Goal: Contribute content

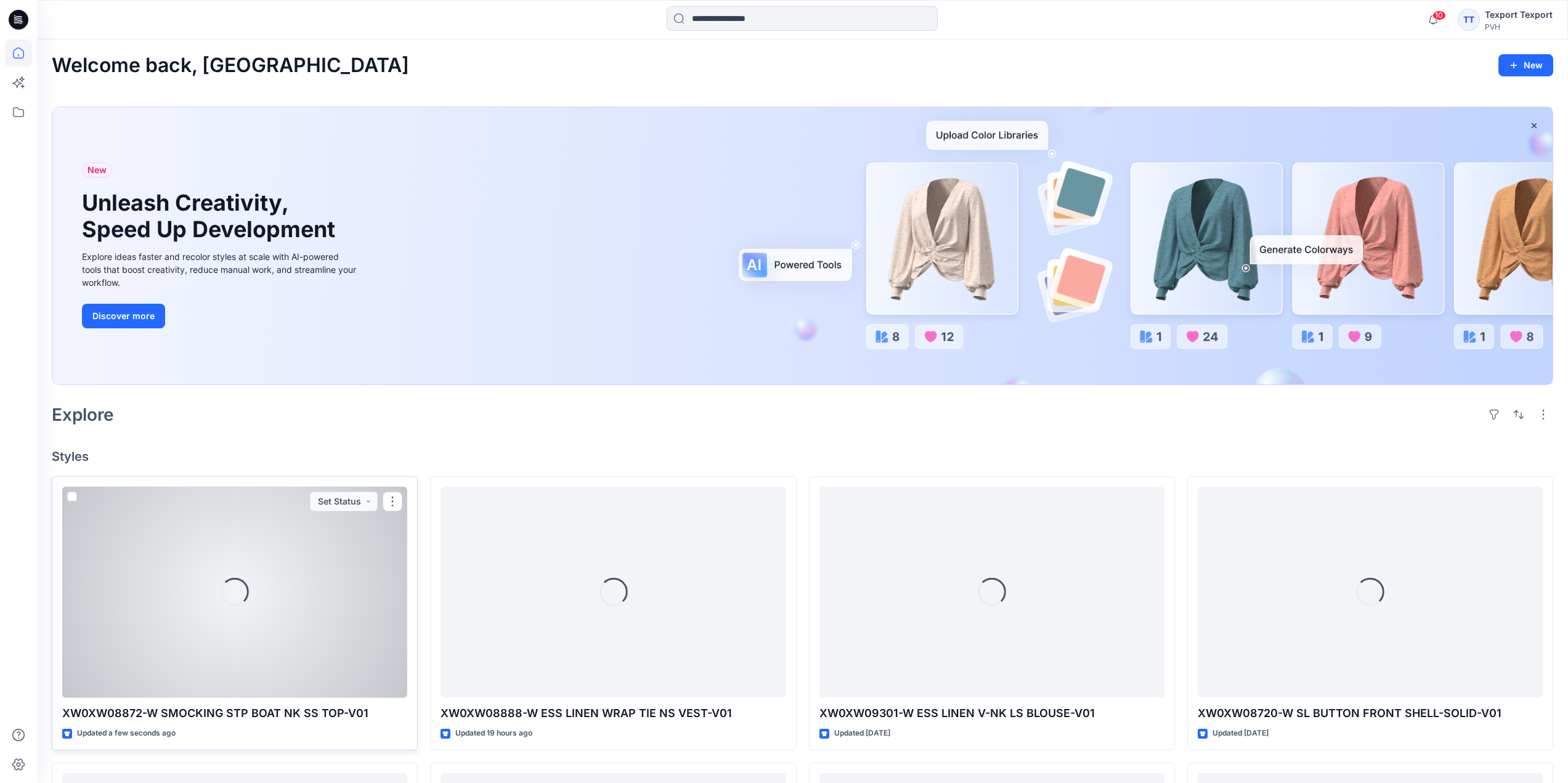
click at [341, 586] on div "Loading..." at bounding box center [234, 591] width 345 height 211
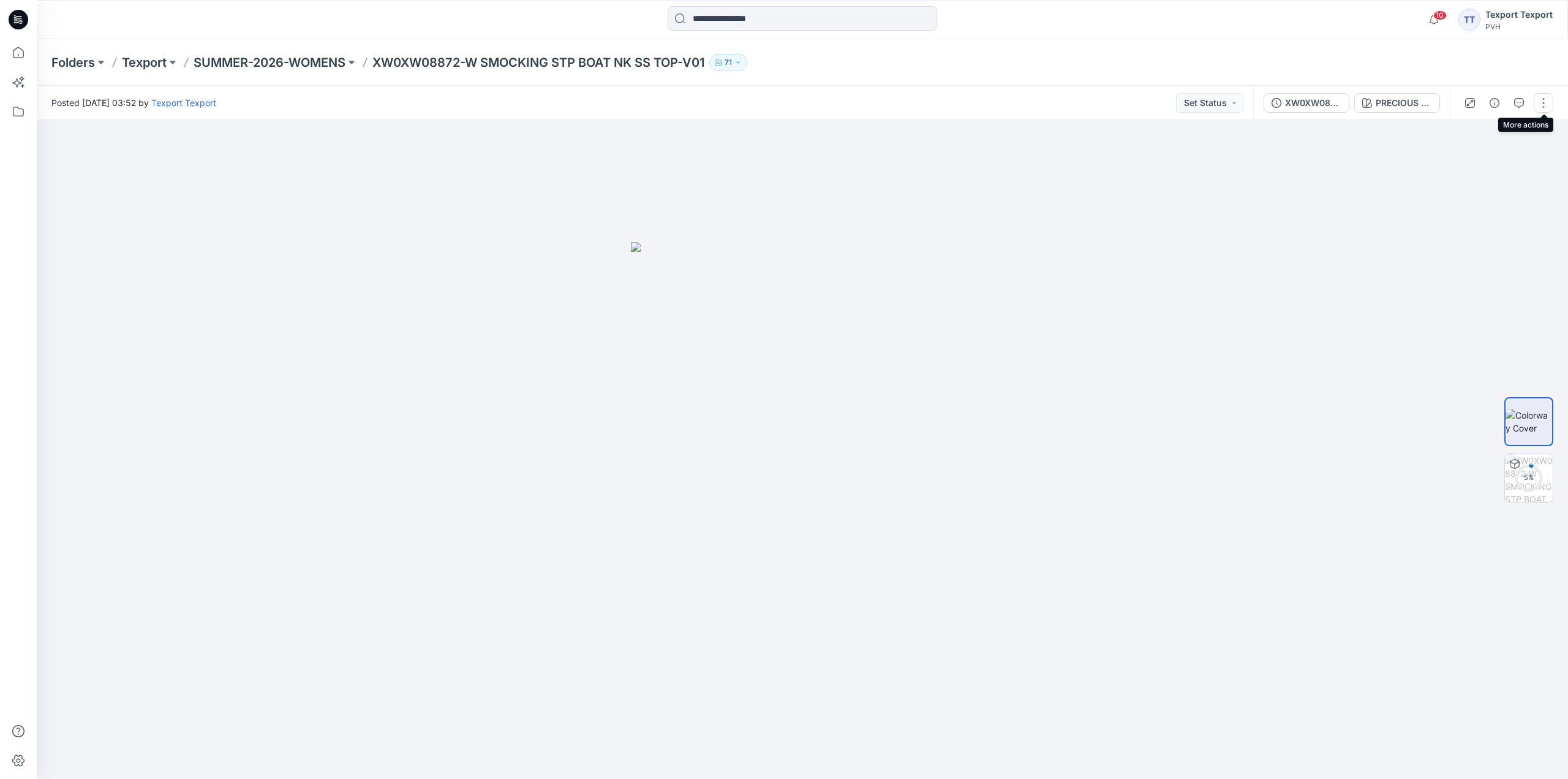
click at [1546, 99] on button "button" at bounding box center [1543, 103] width 20 height 20
click at [1481, 162] on button "Edit" at bounding box center [1492, 165] width 112 height 23
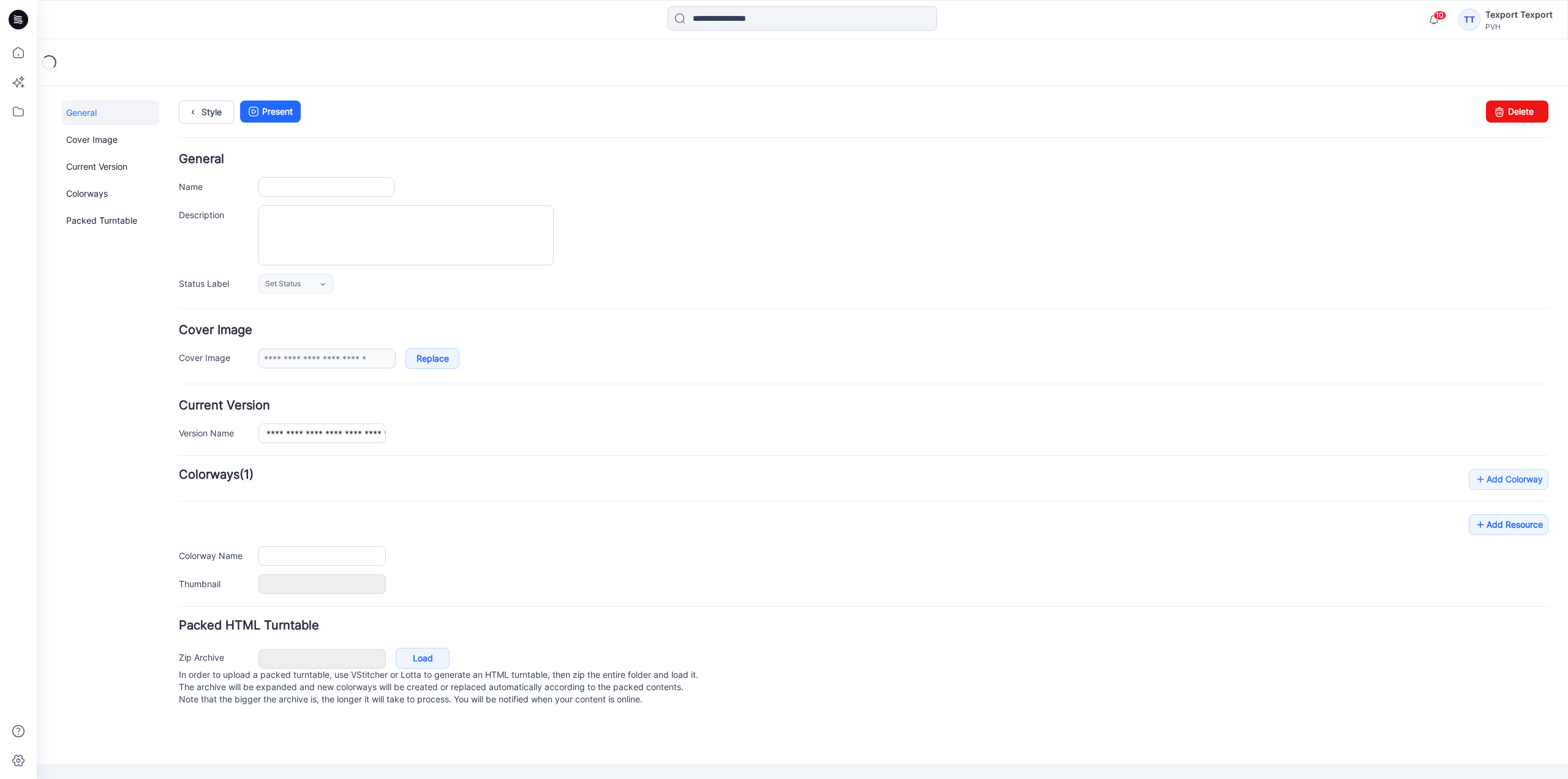
type input "**********"
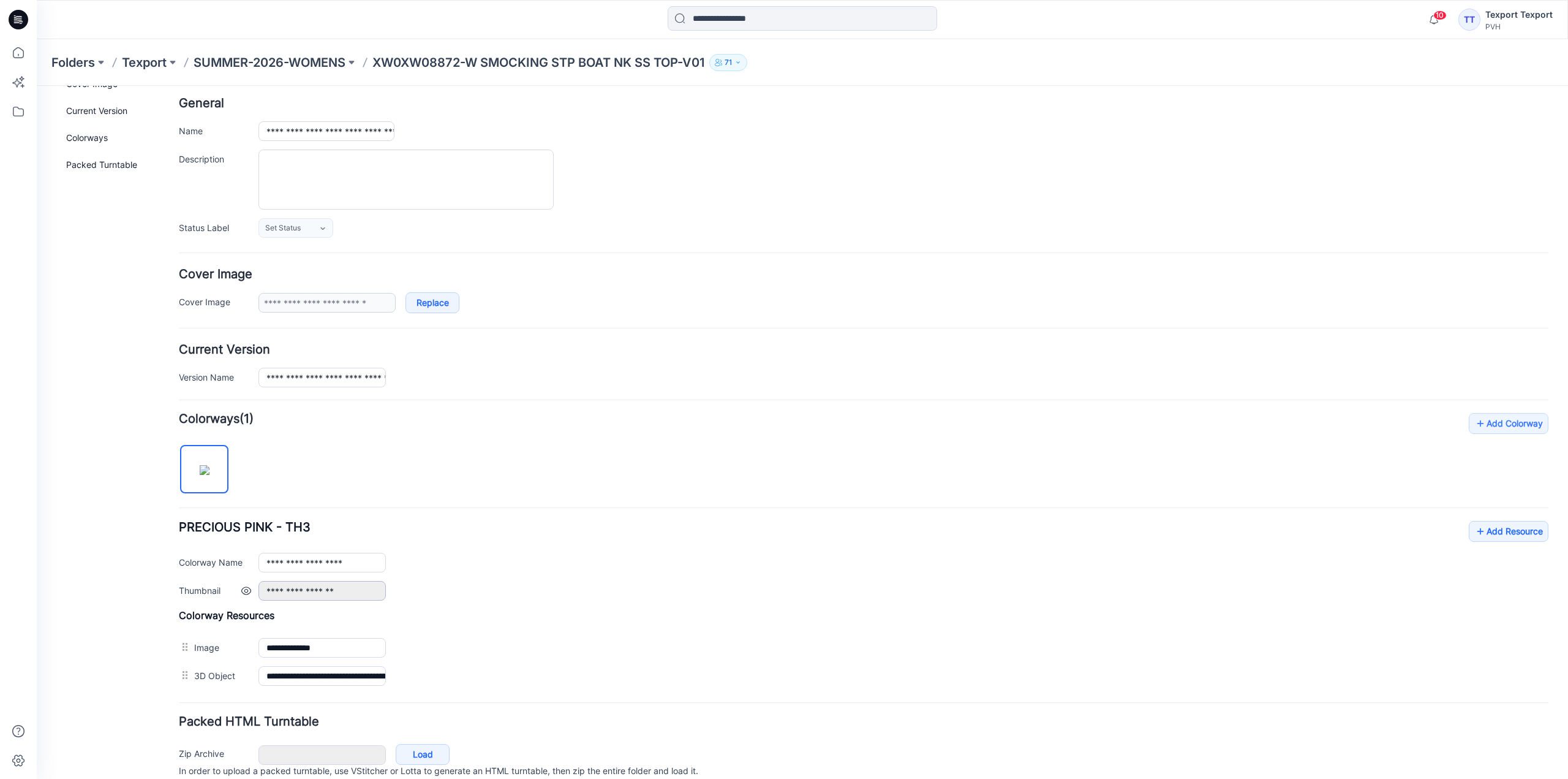
scroll to position [107, 0]
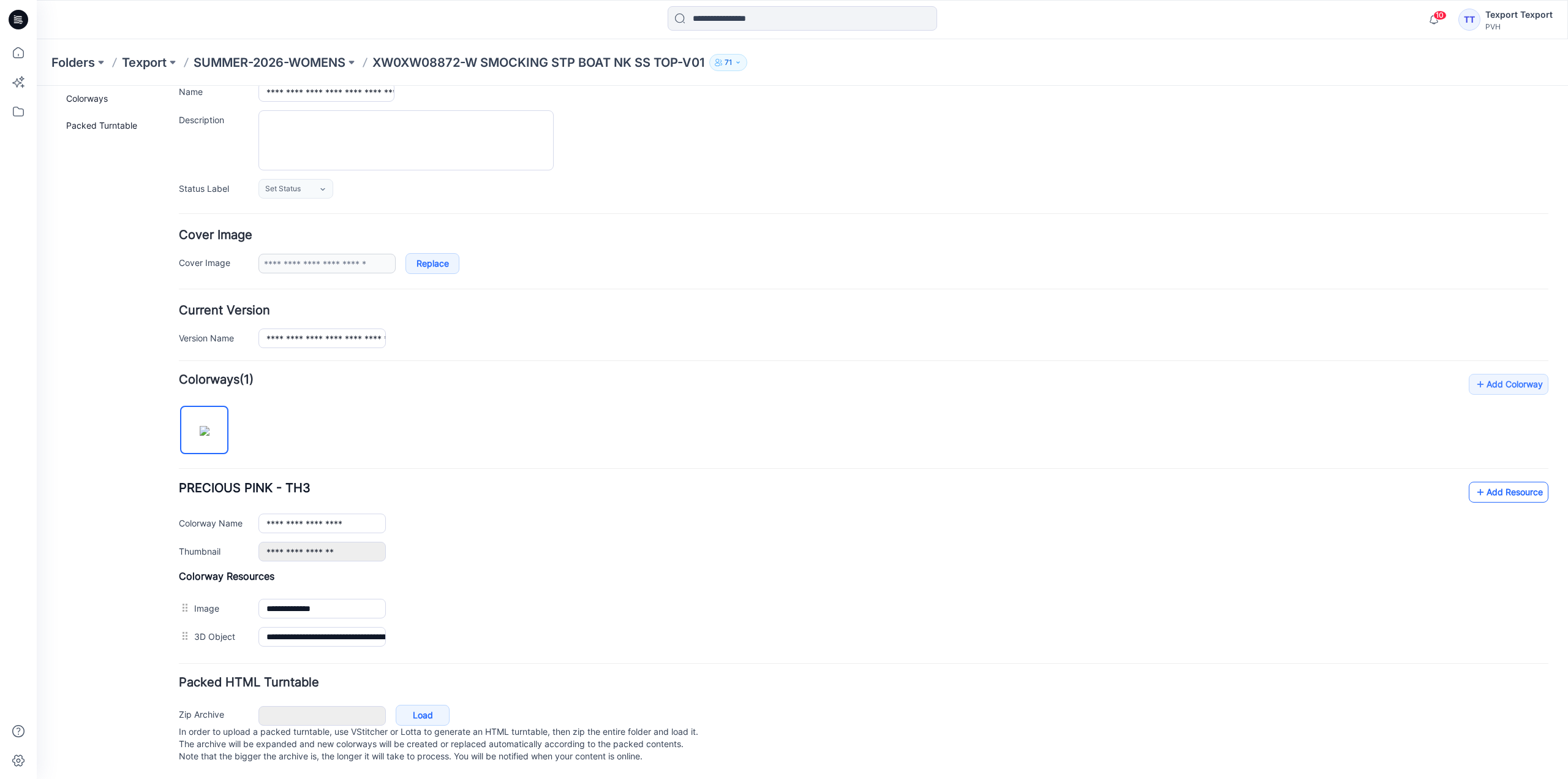
click at [1502, 481] on link "Add Resource" at bounding box center [1509, 492] width 80 height 21
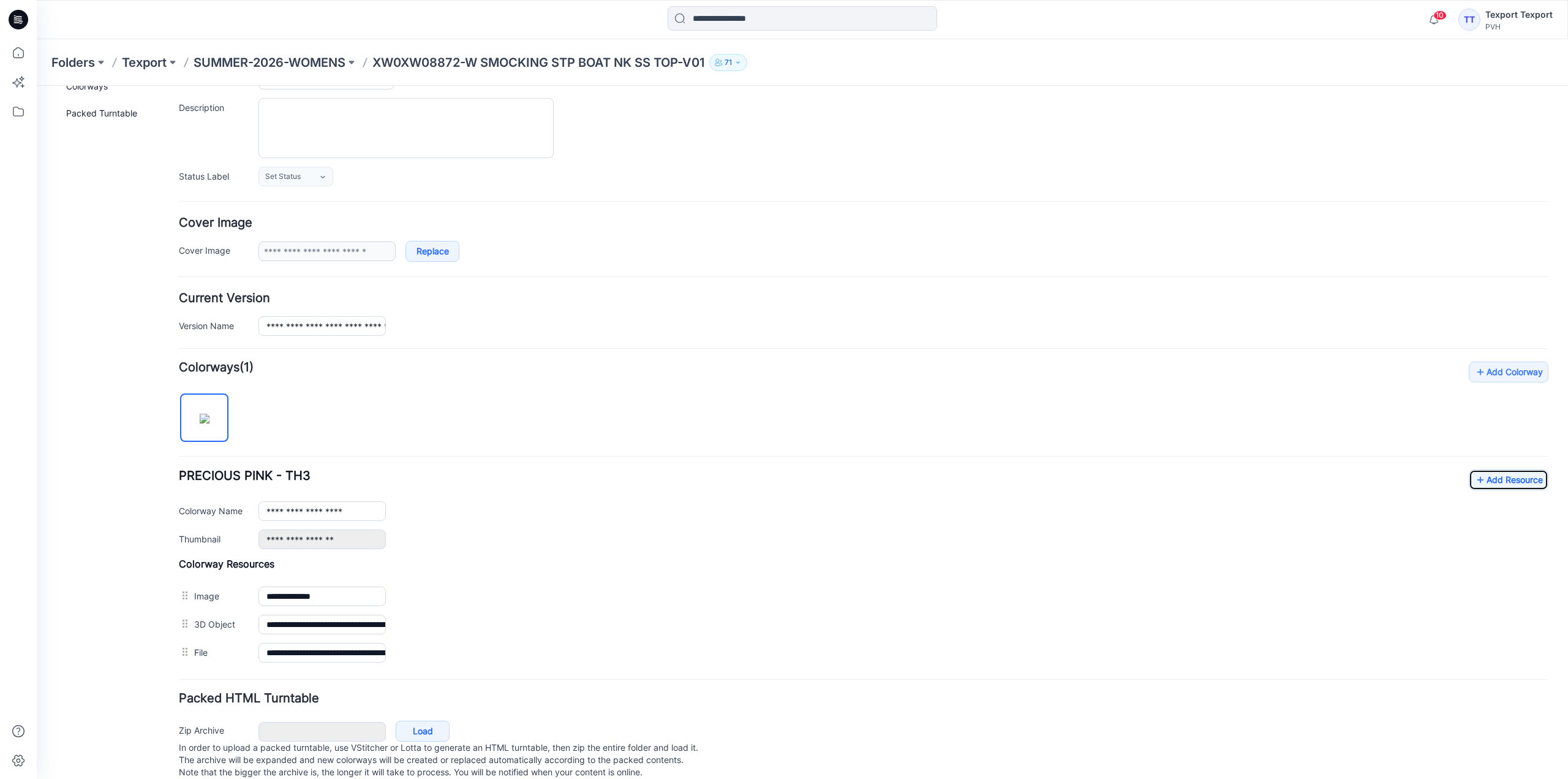
click at [21, 15] on icon at bounding box center [18, 19] width 20 height 20
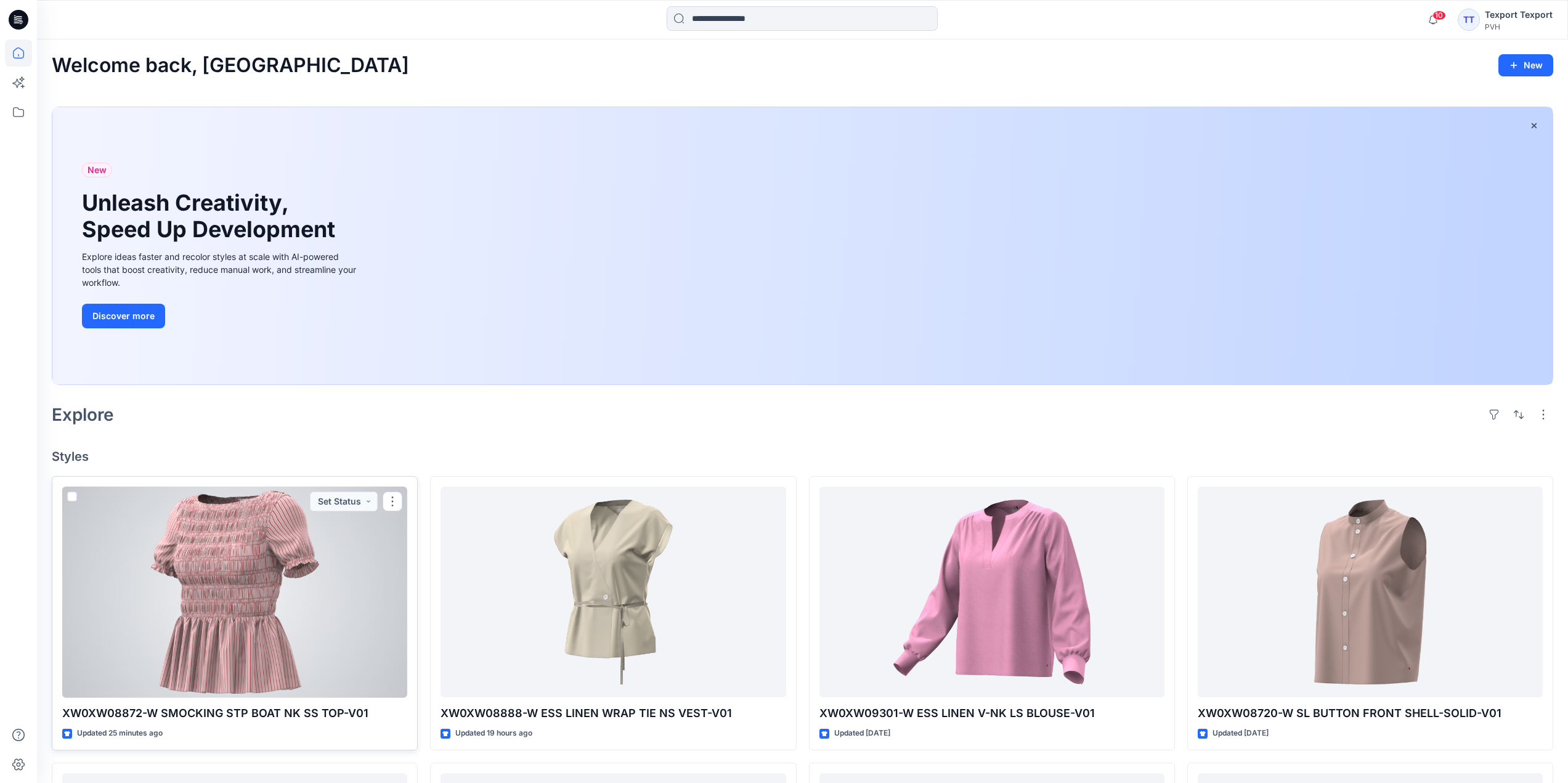
click at [383, 629] on div at bounding box center [234, 591] width 345 height 211
